Goal: Task Accomplishment & Management: Complete application form

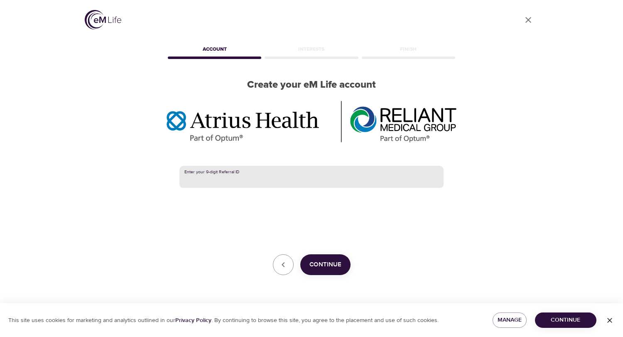
click at [274, 174] on input "text" at bounding box center [311, 177] width 264 height 22
click at [335, 179] on input "text" at bounding box center [311, 177] width 264 height 22
paste input "385754255"
type input "385754255"
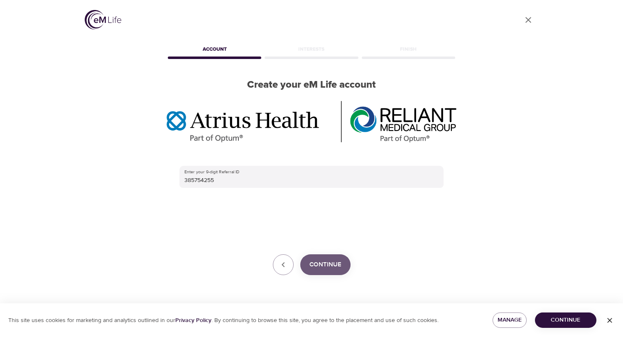
click at [324, 269] on span "Continue" at bounding box center [325, 264] width 32 height 11
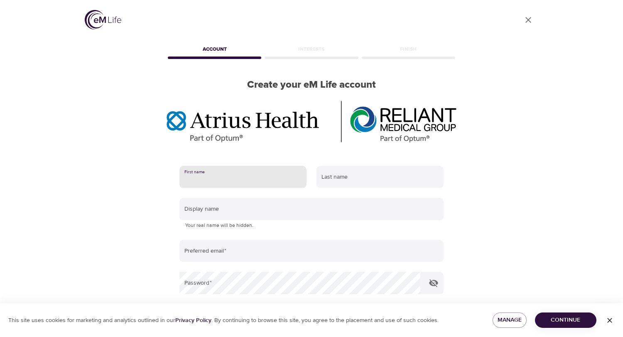
click at [264, 176] on input "text" at bounding box center [242, 177] width 127 height 22
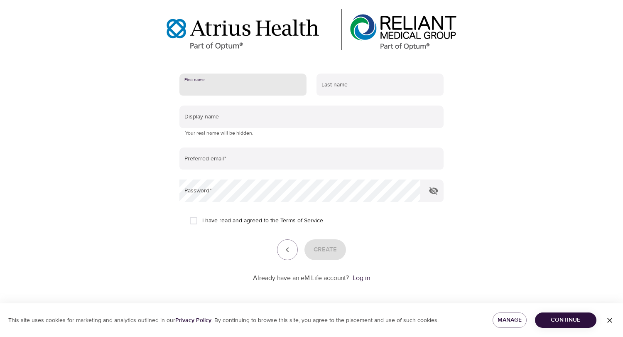
scroll to position [94, 0]
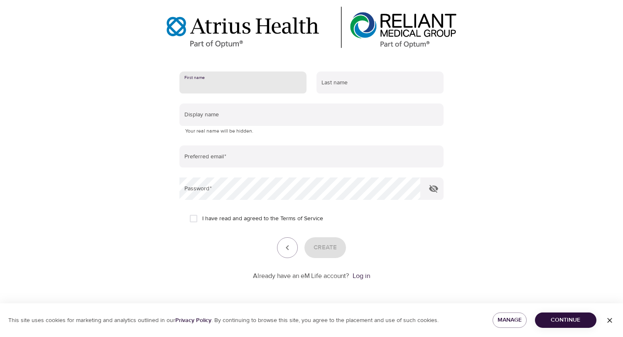
click at [300, 84] on input "text" at bounding box center [242, 82] width 127 height 22
type input "Susan"
type input "Budrewicz"
type input "[EMAIL_ADDRESS][DOMAIN_NAME]"
click at [291, 218] on link "Terms of Service" at bounding box center [301, 218] width 43 height 9
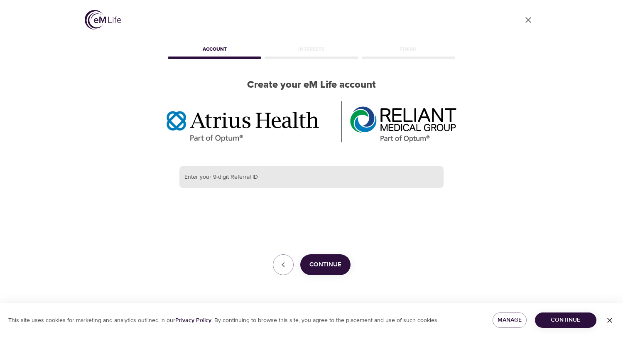
click at [230, 178] on input "text" at bounding box center [311, 177] width 264 height 22
paste input "385754255"
type input "385754255"
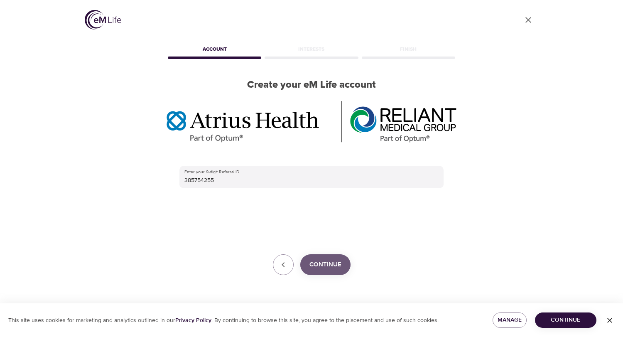
click at [327, 262] on span "Continue" at bounding box center [325, 264] width 32 height 11
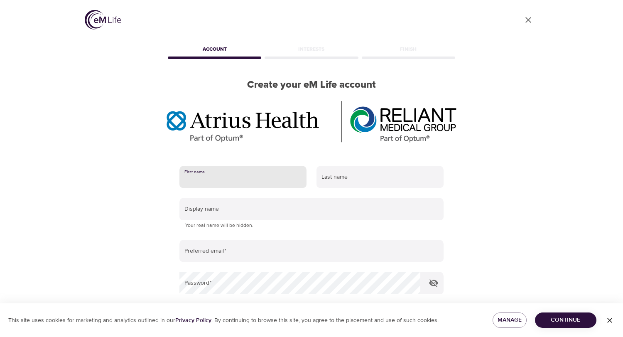
click at [284, 177] on input "text" at bounding box center [242, 177] width 127 height 22
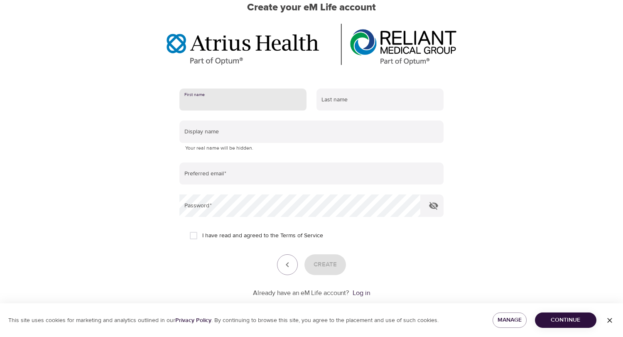
scroll to position [91, 0]
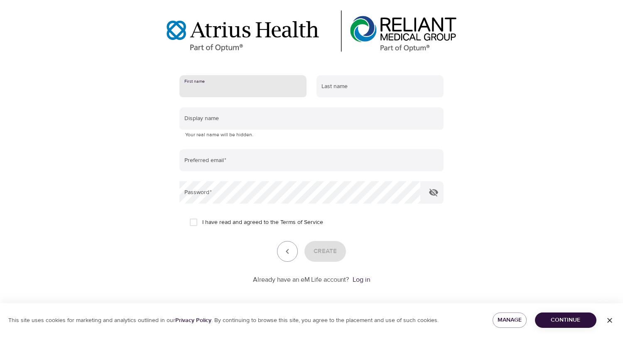
click at [285, 83] on input "text" at bounding box center [242, 86] width 127 height 22
type input "[PERSON_NAME]"
type input "[EMAIL_ADDRESS][DOMAIN_NAME]"
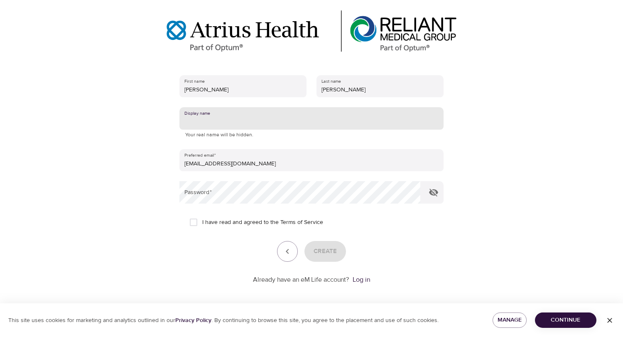
click at [284, 119] on input "text" at bounding box center [311, 118] width 264 height 22
type input "Bud"
click at [196, 223] on input "I have read and agreed to the Terms of Service" at bounding box center [193, 221] width 17 height 17
checkbox input "true"
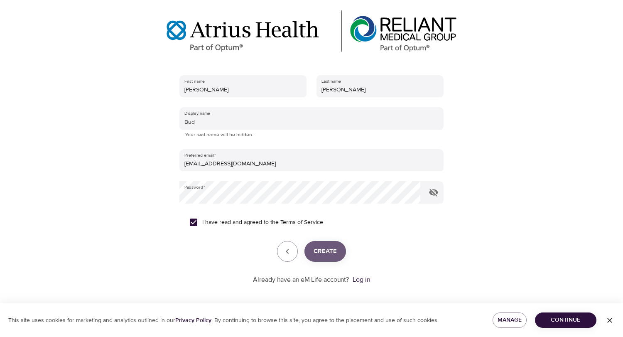
click at [327, 254] on span "Create" at bounding box center [324, 251] width 23 height 11
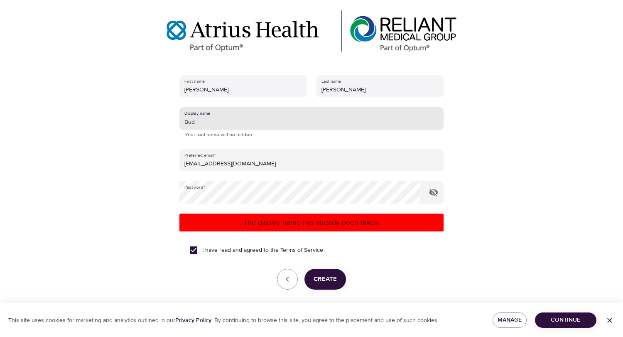
click at [210, 122] on input "Bud" at bounding box center [311, 118] width 264 height 22
type input "B"
click at [326, 281] on span "Create" at bounding box center [324, 279] width 23 height 11
click at [222, 122] on input "rosebud" at bounding box center [311, 118] width 264 height 22
type input "rosebuds"
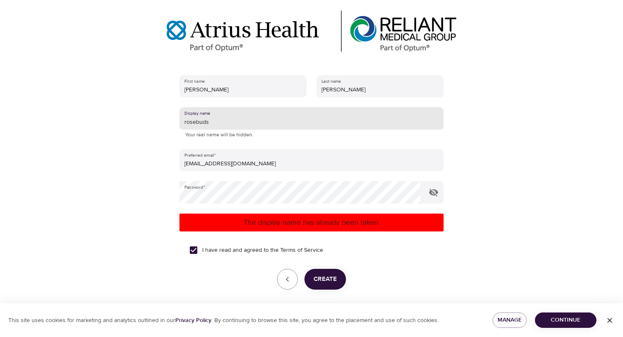
click at [331, 286] on button "Create" at bounding box center [325, 279] width 42 height 21
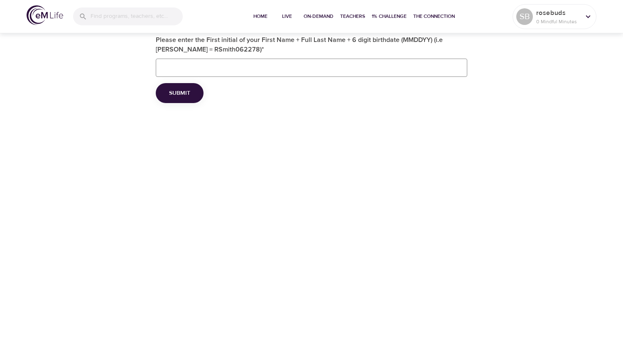
click at [302, 67] on input "Please enter the First initial of your First Name + Full Last Name + 6 digit bi…" at bounding box center [311, 68] width 311 height 18
type input "sbudrewicz120466"
click at [175, 97] on span "Submit" at bounding box center [179, 93] width 21 height 10
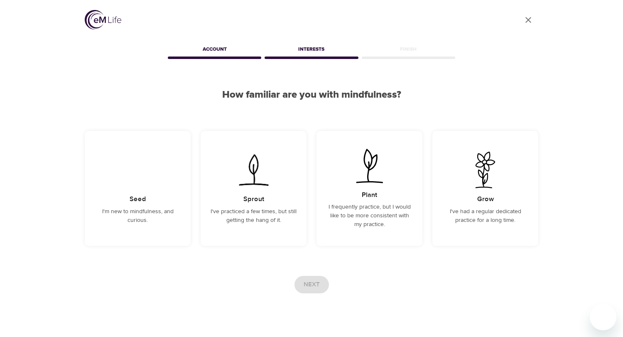
scroll to position [16, 0]
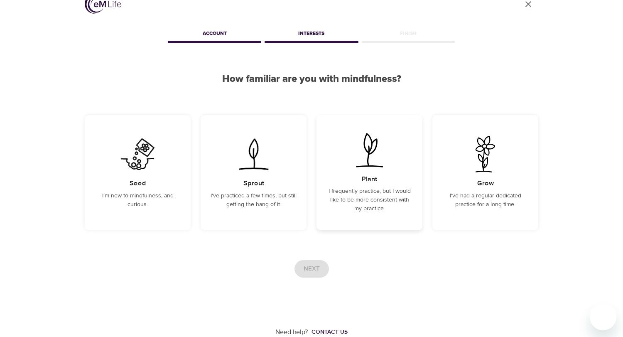
click at [363, 198] on p "I frequently practice, but I would like to be more consistent with my practice." at bounding box center [369, 200] width 86 height 26
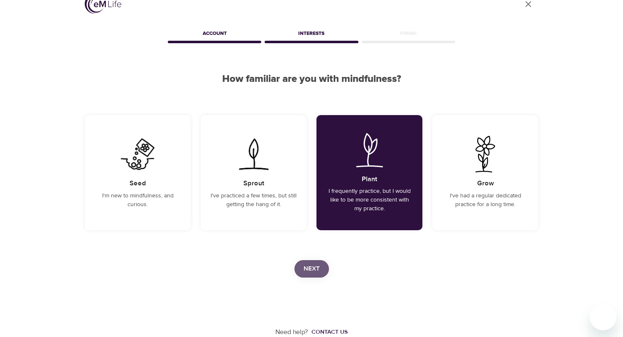
click at [312, 271] on span "Next" at bounding box center [311, 268] width 16 height 11
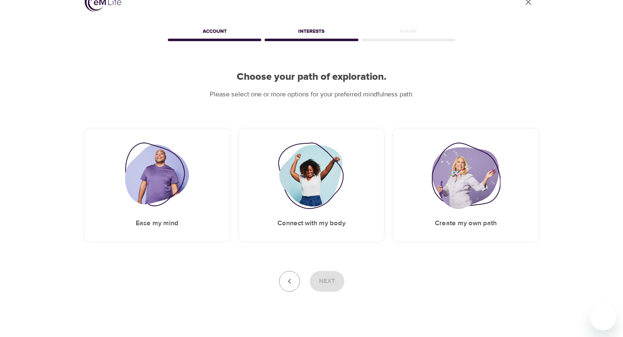
scroll to position [32, 0]
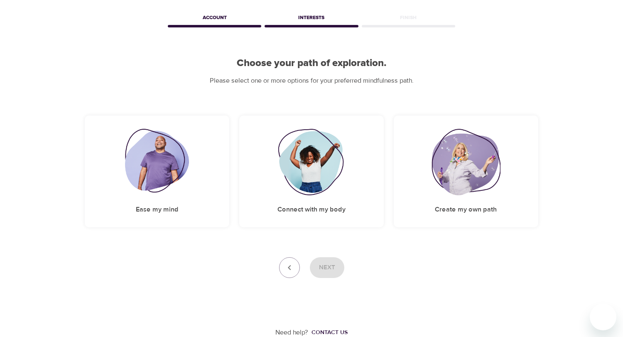
click at [222, 292] on div "Need help? Contact us" at bounding box center [311, 307] width 453 height 59
click at [465, 181] on img at bounding box center [465, 162] width 69 height 66
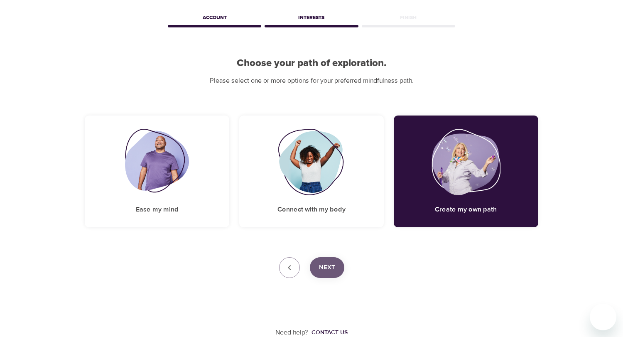
click at [326, 268] on span "Next" at bounding box center [327, 267] width 16 height 11
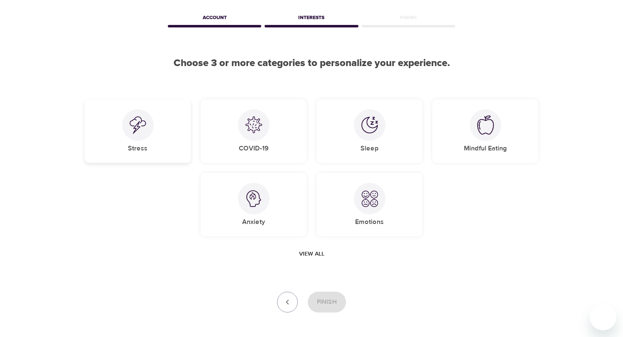
click at [168, 135] on div "Stress" at bounding box center [138, 131] width 106 height 64
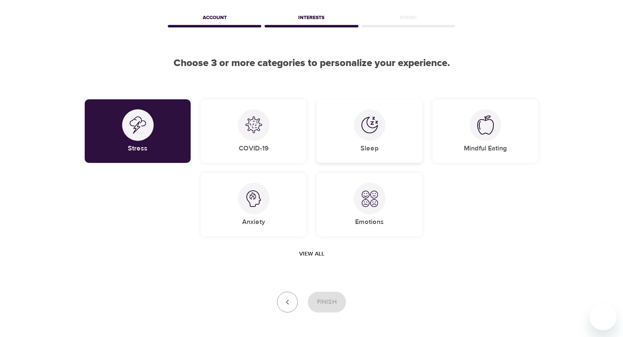
click at [379, 132] on div at bounding box center [370, 125] width 32 height 32
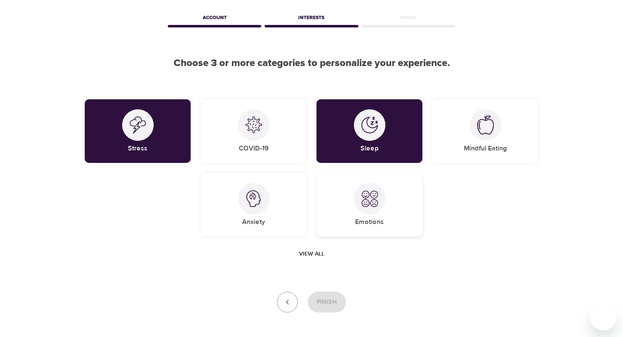
click at [363, 208] on div at bounding box center [370, 199] width 32 height 32
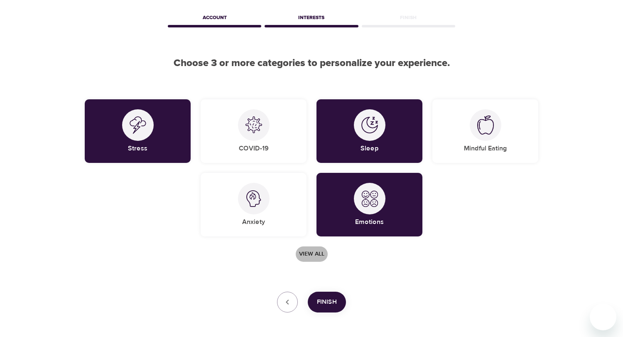
click at [316, 255] on span "View all" at bounding box center [311, 254] width 25 height 10
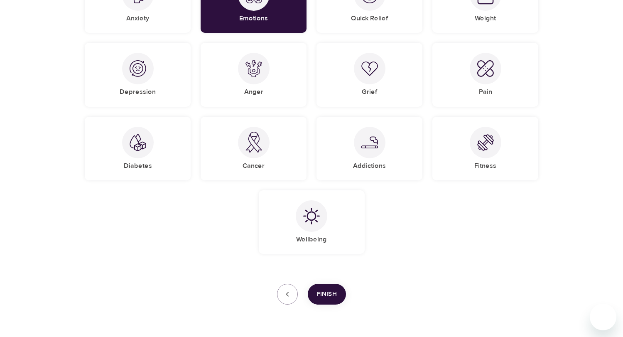
scroll to position [262, 0]
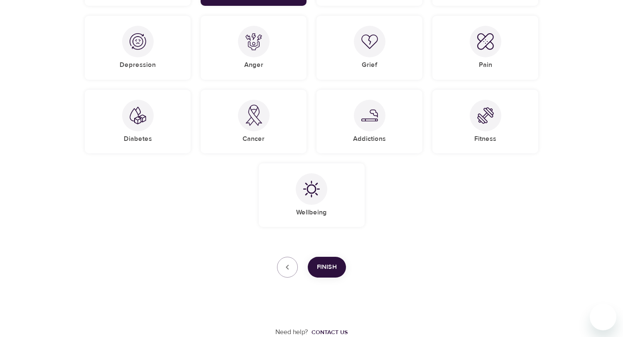
click at [325, 269] on span "Finish" at bounding box center [327, 267] width 20 height 11
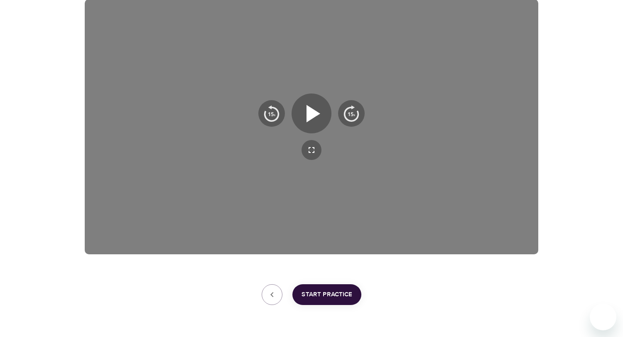
scroll to position [145, 0]
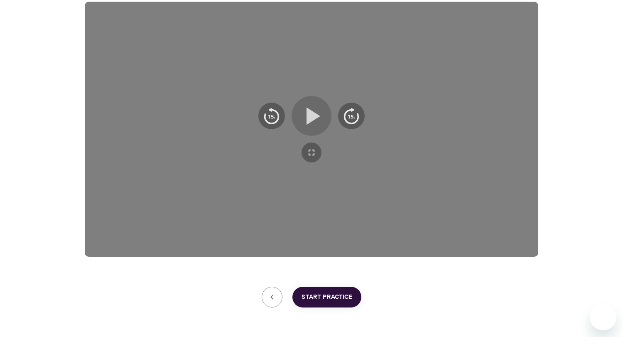
click at [306, 116] on icon "button" at bounding box center [311, 116] width 30 height 30
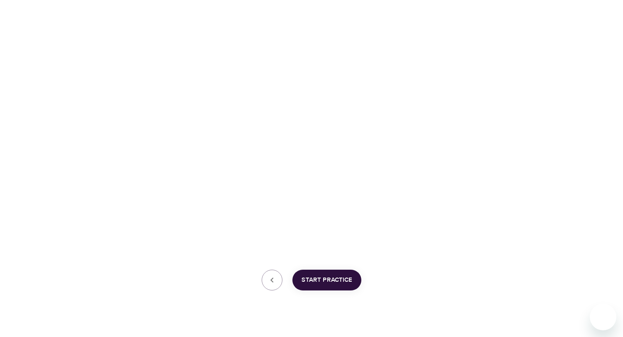
scroll to position [171, 0]
click at [327, 275] on span "Start Practice" at bounding box center [326, 271] width 51 height 11
